Goal: Navigation & Orientation: Find specific page/section

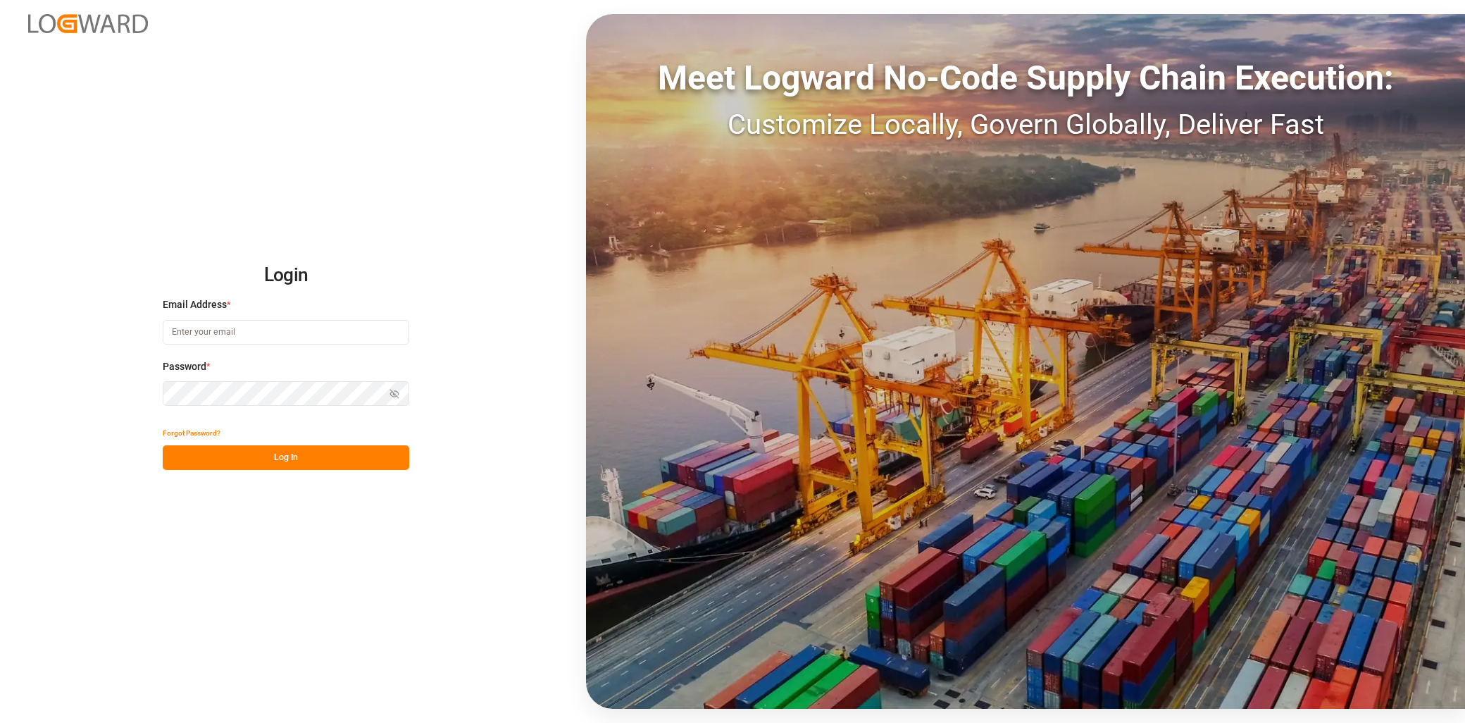
type input "[EMAIL_ADDRESS][PERSON_NAME][DOMAIN_NAME]"
click at [277, 445] on div "Forgot Password?" at bounding box center [286, 433] width 247 height 25
click at [287, 453] on button "Log In" at bounding box center [286, 457] width 247 height 25
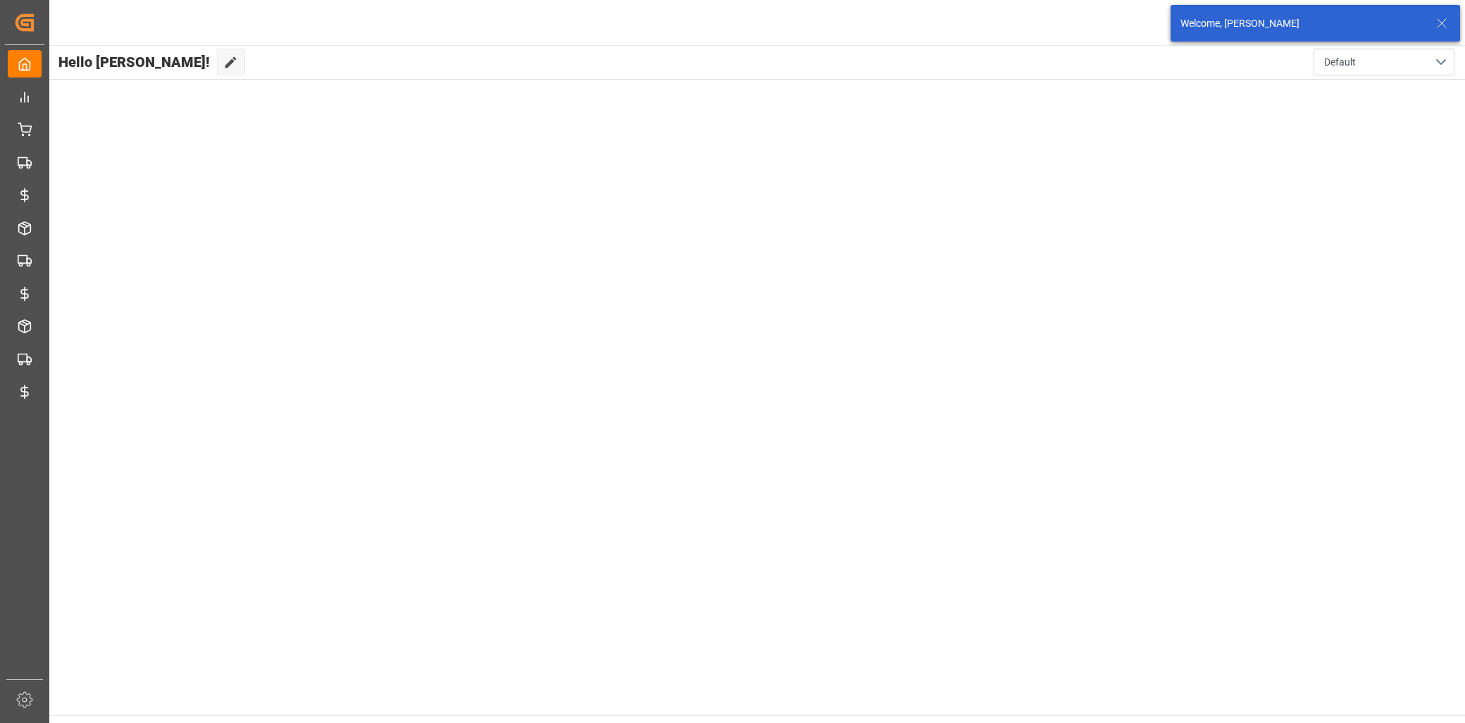
click at [1446, 23] on icon at bounding box center [1442, 23] width 17 height 17
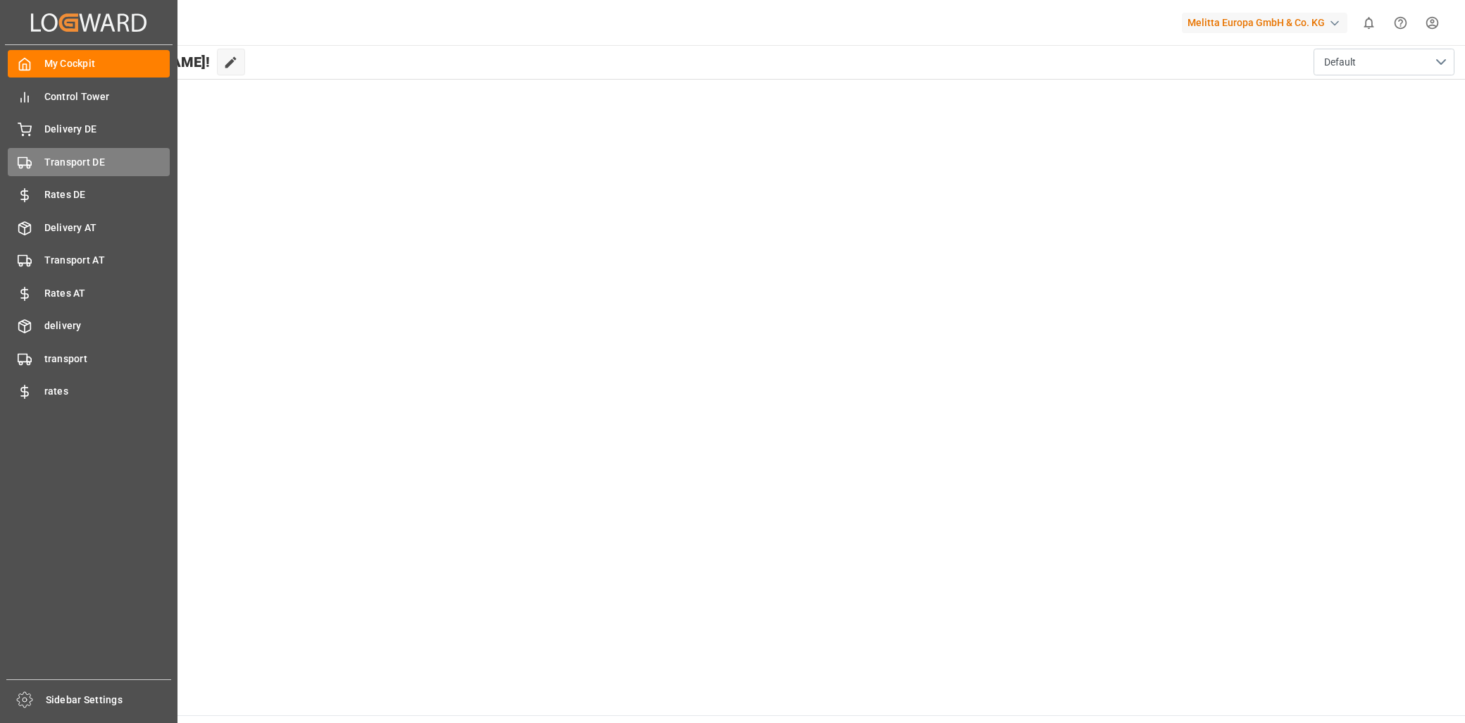
click at [56, 162] on span "Transport DE" at bounding box center [107, 162] width 126 height 15
